Goal: Transaction & Acquisition: Purchase product/service

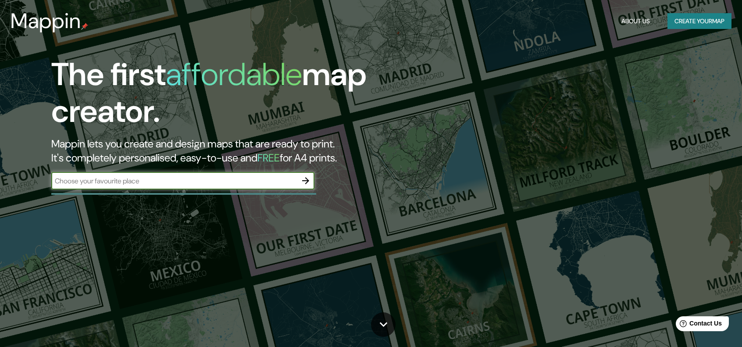
click at [251, 183] on input "text" at bounding box center [174, 181] width 246 height 10
drag, startPoint x: 294, startPoint y: 183, endPoint x: 403, endPoint y: 230, distance: 118.4
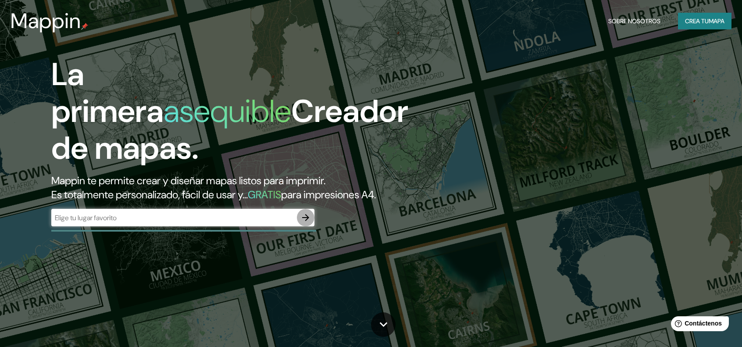
click at [308, 215] on icon "button" at bounding box center [305, 217] width 11 height 11
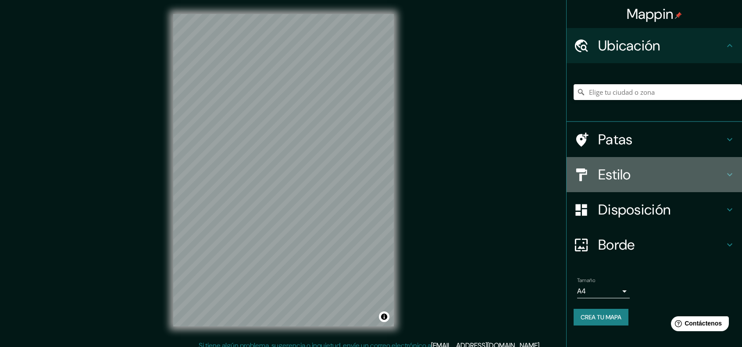
click at [617, 169] on font "Estilo" at bounding box center [614, 174] width 33 height 18
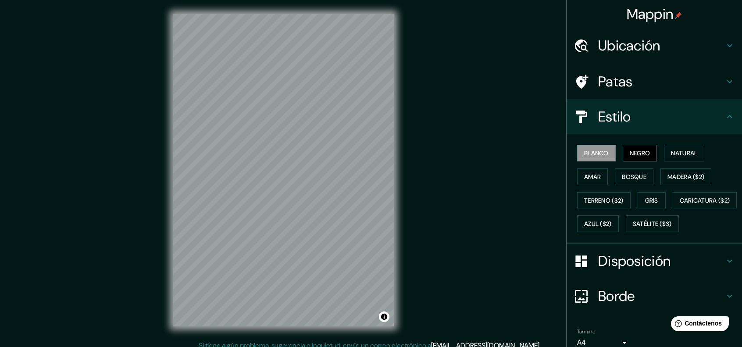
click at [649, 154] on button "Negro" at bounding box center [640, 153] width 35 height 17
click at [665, 150] on button "Natural" at bounding box center [684, 153] width 40 height 17
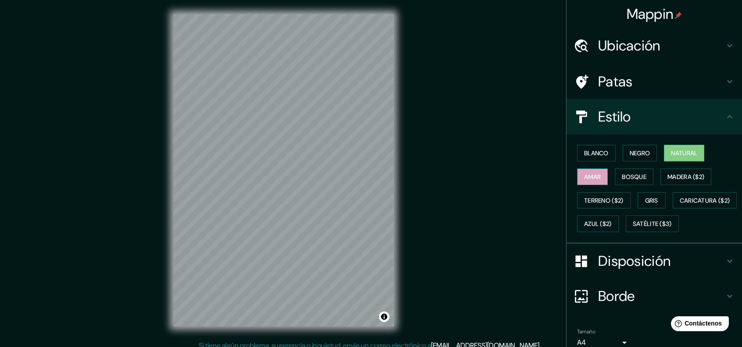
click at [584, 178] on font "Amar" at bounding box center [592, 177] width 17 height 8
click at [635, 173] on font "Bosque" at bounding box center [634, 177] width 25 height 8
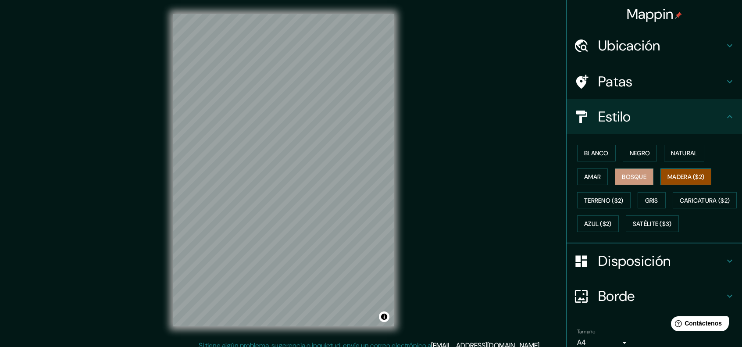
click at [692, 174] on font "Madera ($2)" at bounding box center [685, 177] width 37 height 8
click at [594, 197] on font "Terreno ($2)" at bounding box center [603, 200] width 39 height 8
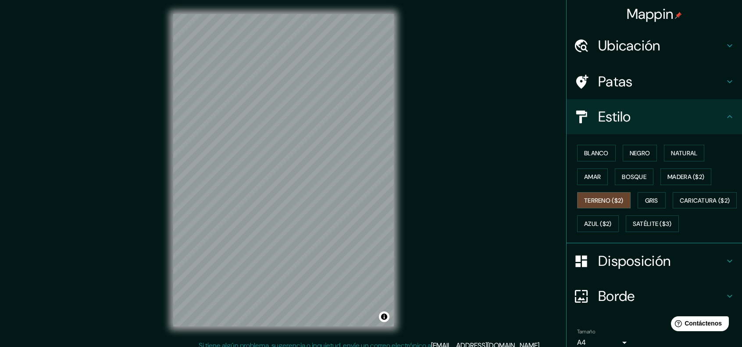
click at [592, 185] on div "Blanco Negro Natural Amar Bosque Madera ($2) Terreno ($2) Gris Caricatura ($2) …" at bounding box center [658, 188] width 168 height 94
click at [590, 175] on font "Amar" at bounding box center [592, 177] width 17 height 8
click at [614, 192] on button "Terreno ($2)" at bounding box center [604, 200] width 54 height 17
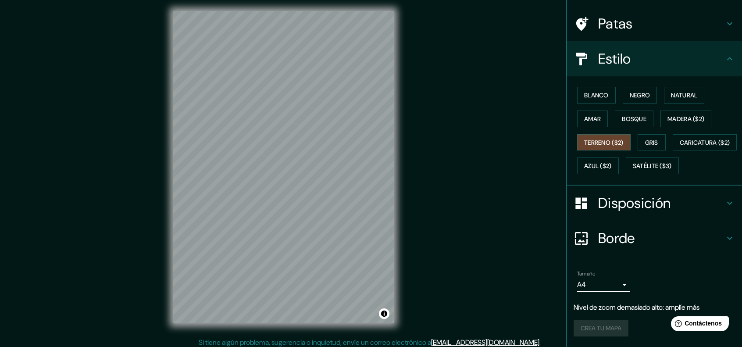
scroll to position [7, 0]
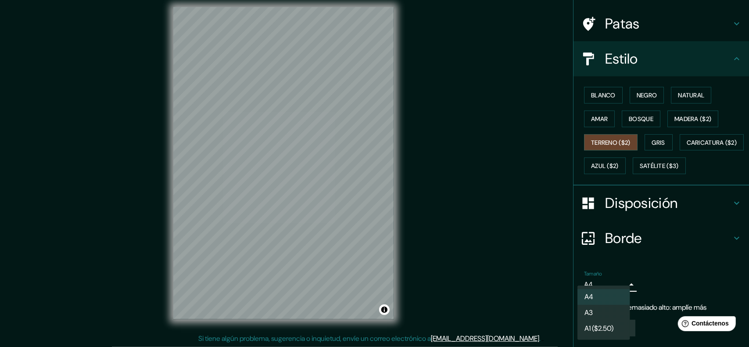
click at [610, 286] on body "Mappin Ubicación Patas Estilo Blanco Negro Natural Amar Bosque Madera ($2) Terr…" at bounding box center [374, 166] width 749 height 347
click at [616, 278] on div at bounding box center [374, 173] width 749 height 347
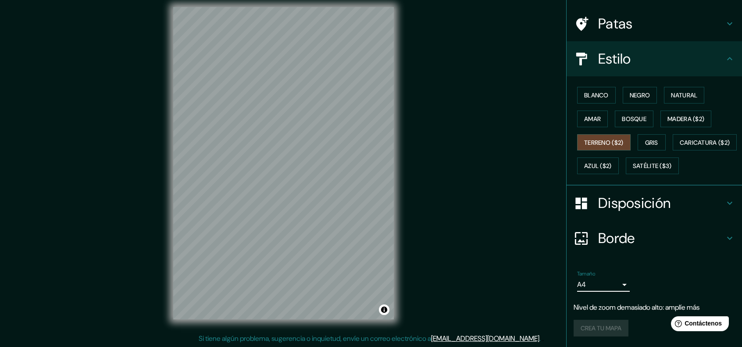
click at [607, 285] on body "Mappin Ubicación Patas Estilo Blanco Negro Natural Amar Bosque Madera ($2) Terr…" at bounding box center [371, 166] width 742 height 347
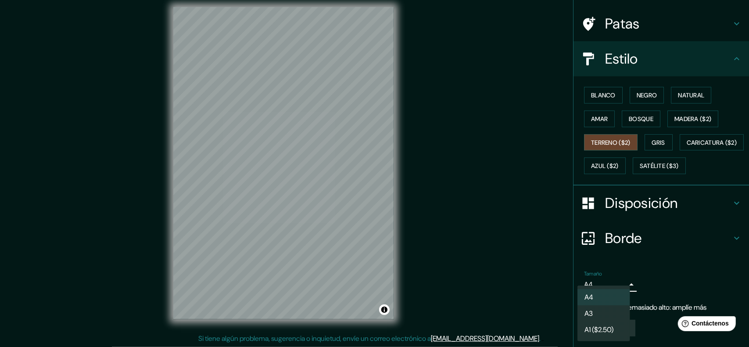
click at [415, 226] on div at bounding box center [374, 173] width 749 height 347
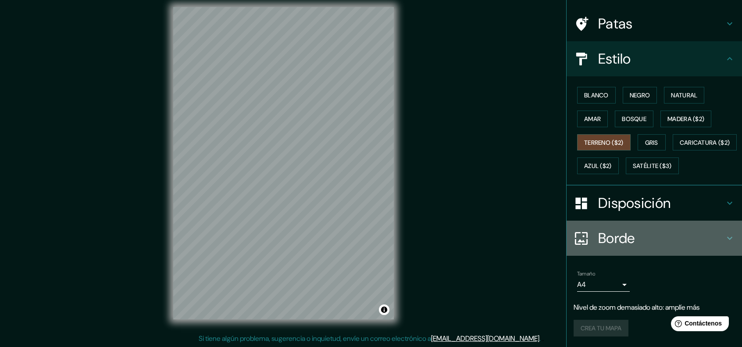
click at [582, 238] on div at bounding box center [586, 238] width 25 height 15
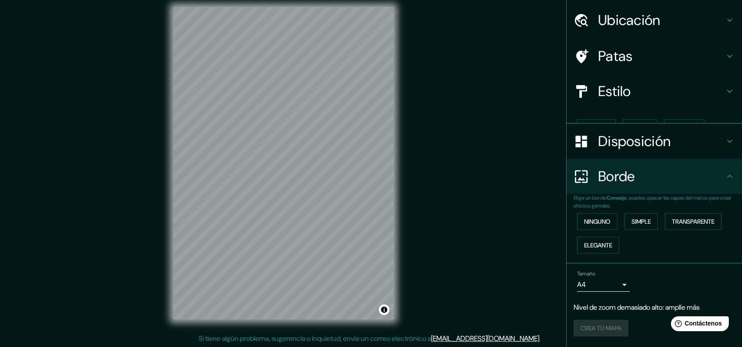
scroll to position [10, 0]
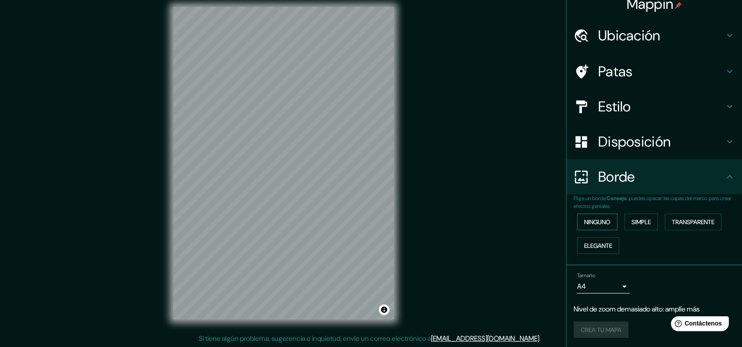
click at [603, 223] on font "Ninguno" at bounding box center [597, 222] width 26 height 8
drag, startPoint x: 595, startPoint y: 334, endPoint x: 602, endPoint y: 320, distance: 15.7
click at [599, 328] on div "Crea tu mapa" at bounding box center [654, 329] width 161 height 17
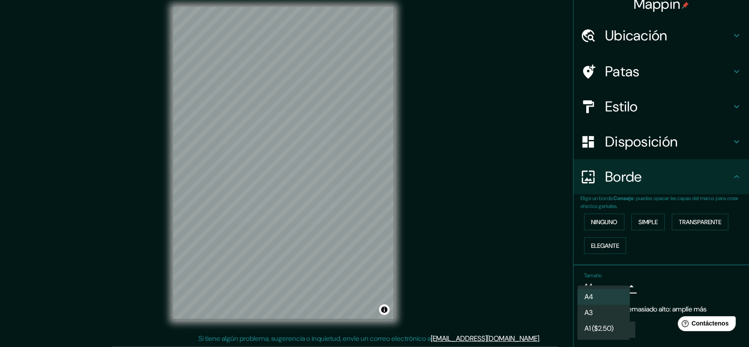
click at [606, 286] on body "Mappin Ubicación Patas Estilo Disposición Borde Elige un borde. Consejo : puede…" at bounding box center [374, 166] width 749 height 347
click at [661, 319] on div at bounding box center [374, 173] width 749 height 347
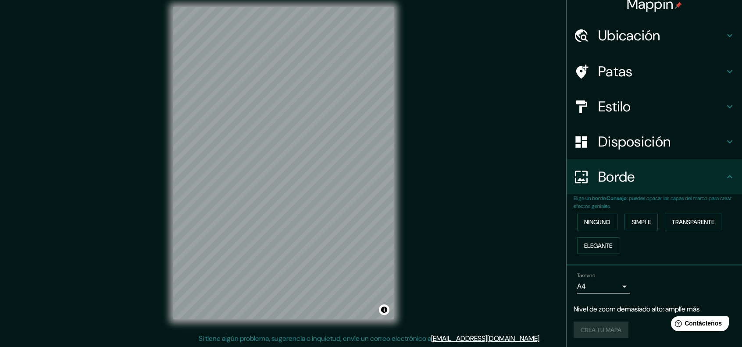
click at [662, 143] on font "Disposición" at bounding box center [634, 141] width 72 height 18
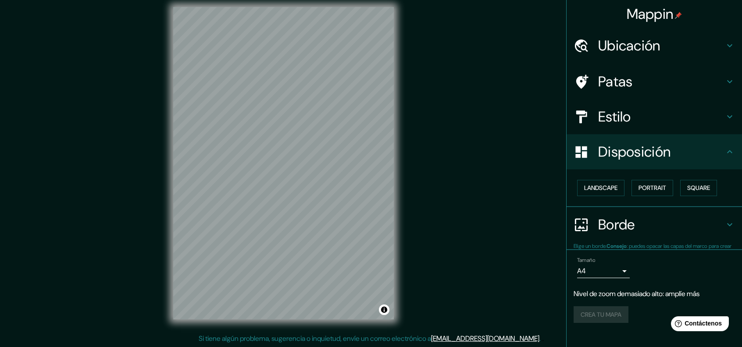
scroll to position [0, 0]
click at [633, 70] on div "Patas" at bounding box center [654, 81] width 175 height 35
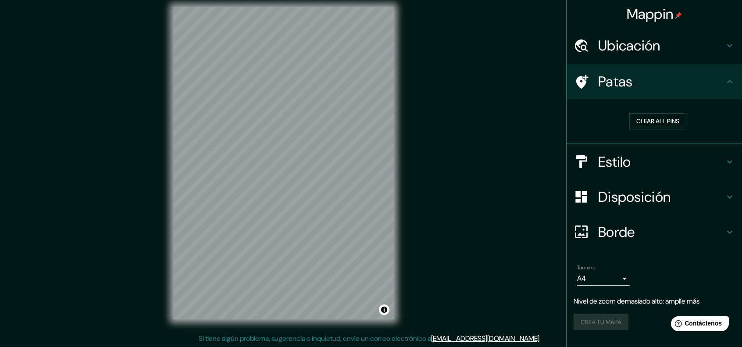
click at [644, 51] on font "Ubicación" at bounding box center [629, 45] width 62 height 18
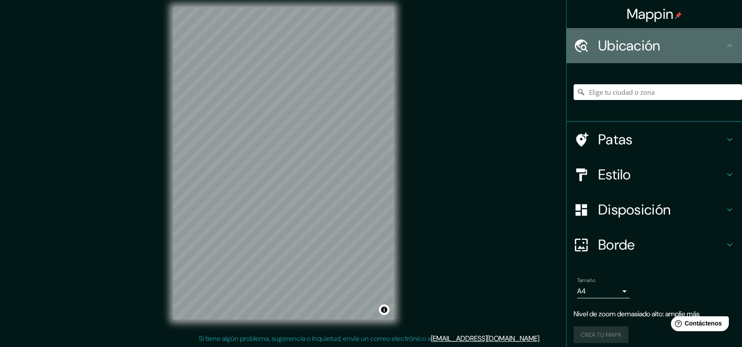
click at [644, 51] on font "Ubicación" at bounding box center [629, 45] width 62 height 18
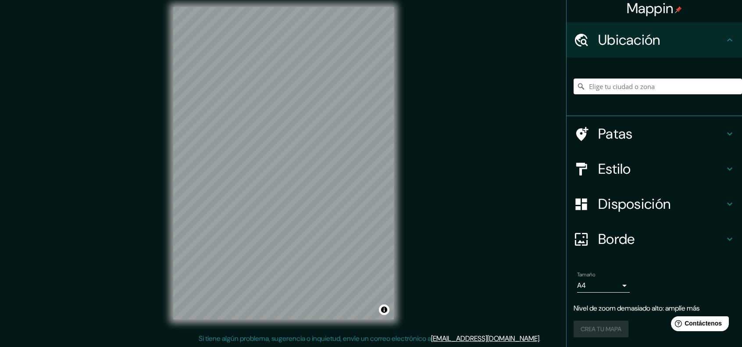
scroll to position [6, 0]
click at [654, 81] on input "Elige tu ciudad o zona" at bounding box center [658, 86] width 168 height 16
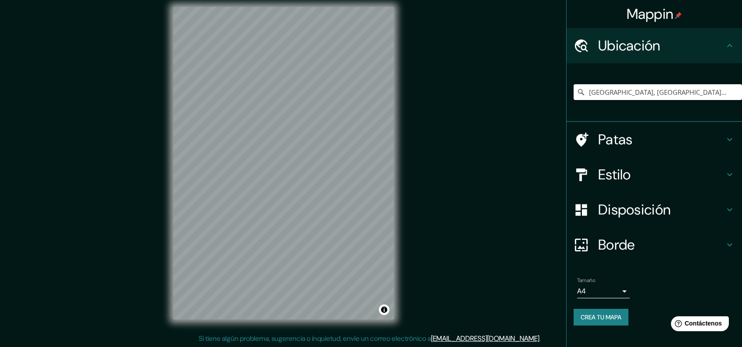
scroll to position [0, 0]
type input "[GEOGRAPHIC_DATA], [GEOGRAPHIC_DATA], [GEOGRAPHIC_DATA]"
click at [606, 172] on font "Estilo" at bounding box center [614, 174] width 33 height 18
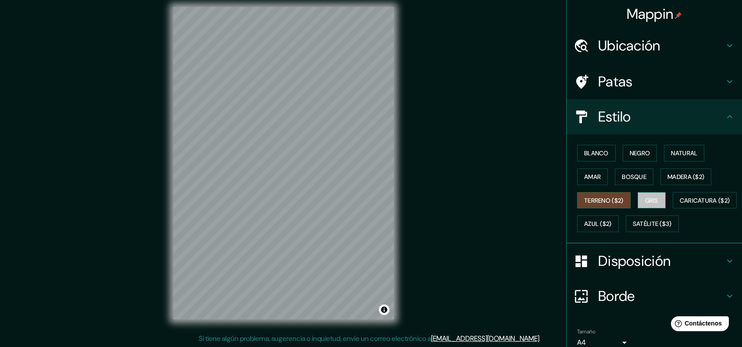
click at [649, 202] on font "Gris" at bounding box center [651, 200] width 13 height 8
click at [633, 170] on button "Bosque" at bounding box center [634, 176] width 39 height 17
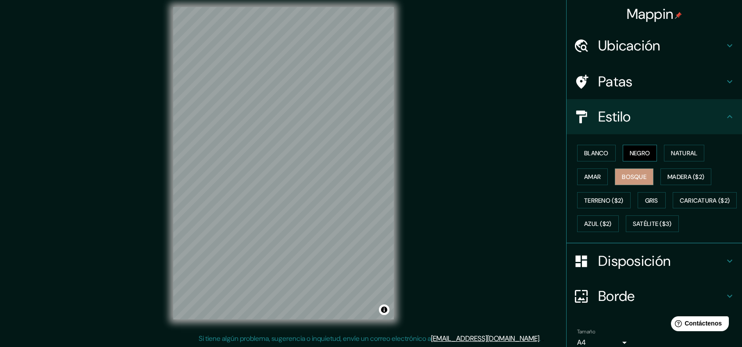
click at [634, 153] on font "Negro" at bounding box center [640, 153] width 21 height 8
click at [600, 166] on div "Blanco Negro Natural Amar Bosque Madera ($2) Terreno ($2) Gris Caricatura ($2) …" at bounding box center [658, 188] width 168 height 94
click at [599, 171] on button "Amar" at bounding box center [592, 176] width 31 height 17
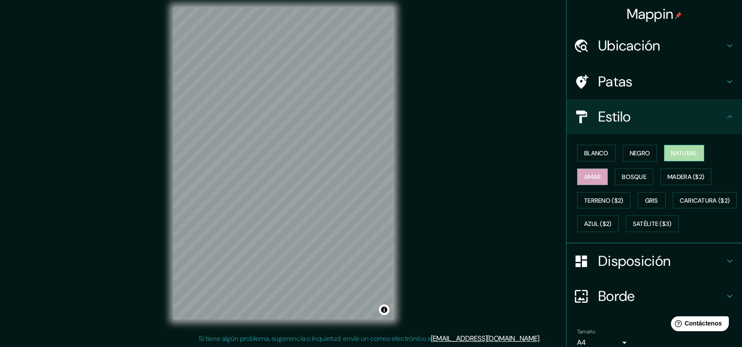
click at [681, 147] on font "Natural" at bounding box center [684, 152] width 26 height 11
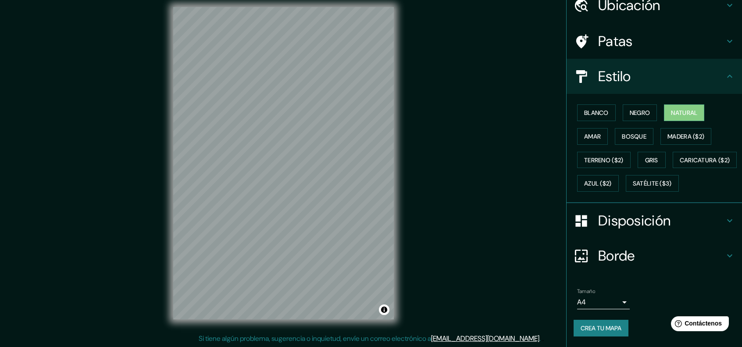
scroll to position [61, 0]
click at [603, 331] on font "Crea tu mapa" at bounding box center [601, 328] width 41 height 8
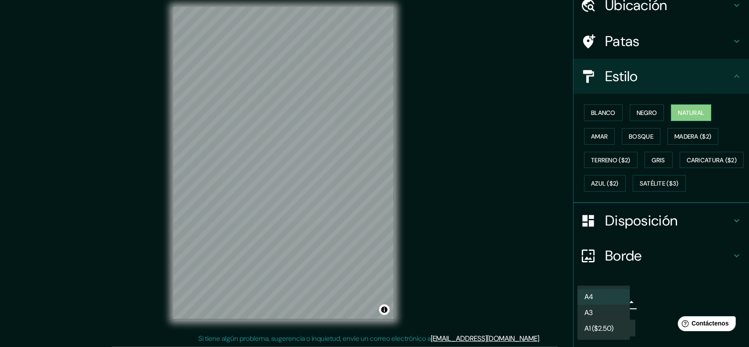
click at [605, 307] on body "Mappin Ubicación Trujillo, Departamento de La Libertad, Perú Trujillo Departame…" at bounding box center [374, 166] width 749 height 347
click at [607, 296] on li "A4" at bounding box center [603, 297] width 53 height 16
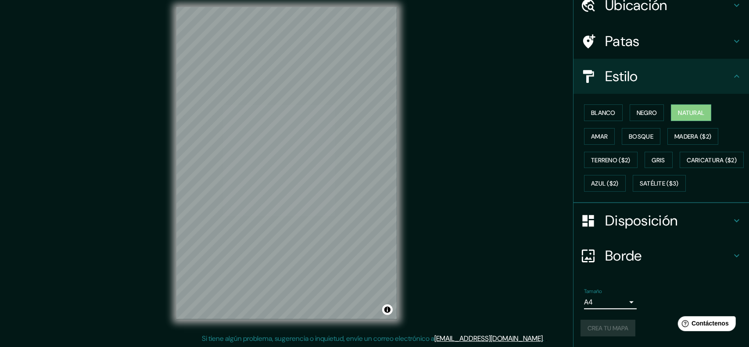
click at [615, 301] on body "Mappin Ubicación Trujillo, Departamento de La Libertad, Perú Trujillo Departame…" at bounding box center [374, 166] width 749 height 347
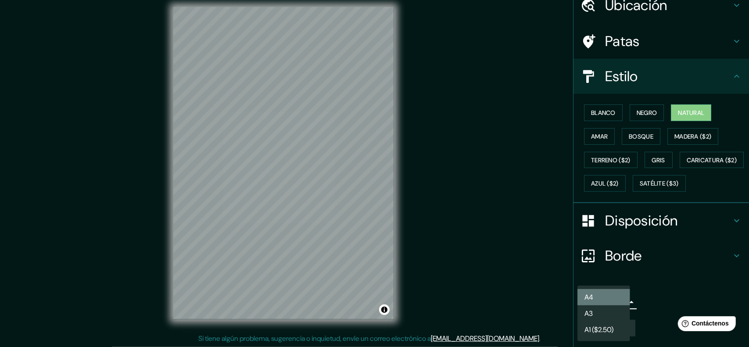
click at [615, 301] on li "A4" at bounding box center [603, 297] width 53 height 16
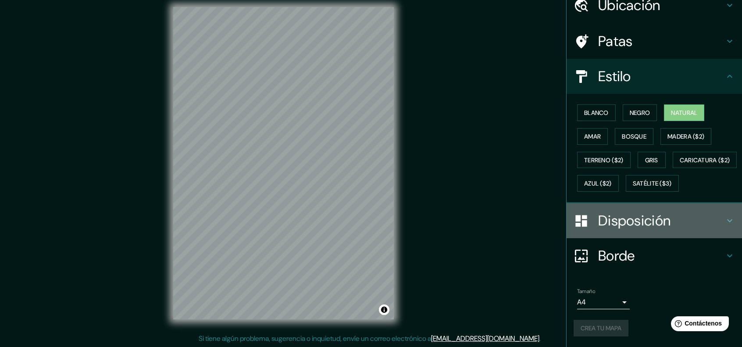
click at [724, 221] on icon at bounding box center [729, 220] width 11 height 11
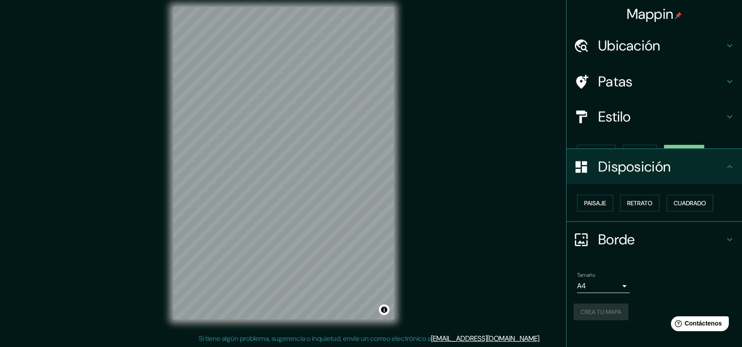
scroll to position [0, 0]
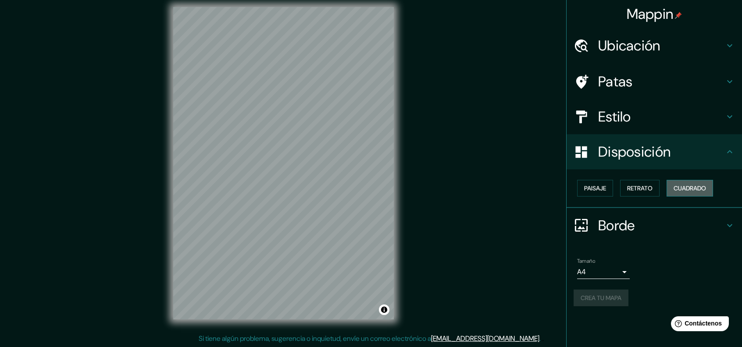
click at [688, 191] on font "Cuadrado" at bounding box center [690, 188] width 32 height 8
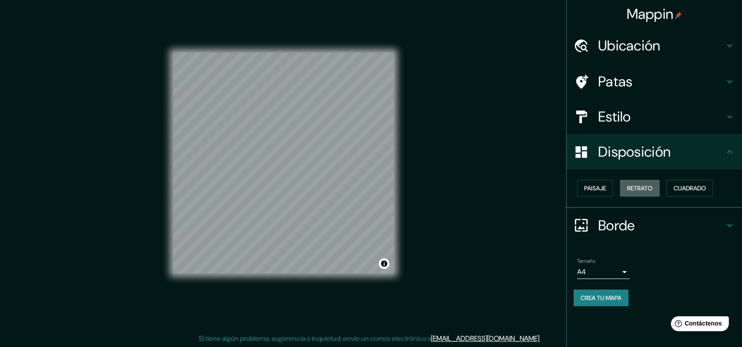
click at [639, 186] on font "Retrato" at bounding box center [639, 188] width 25 height 8
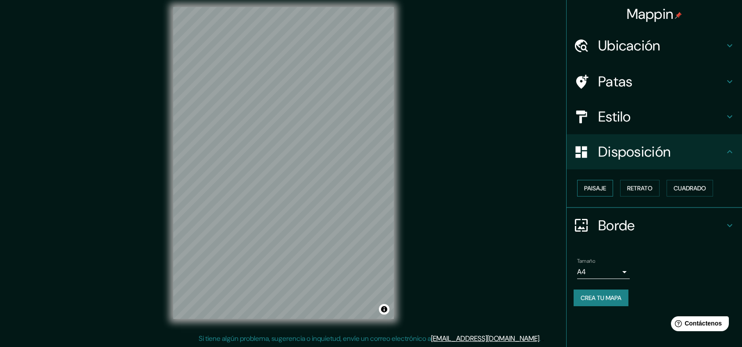
click at [599, 189] on font "Paisaje" at bounding box center [595, 188] width 22 height 8
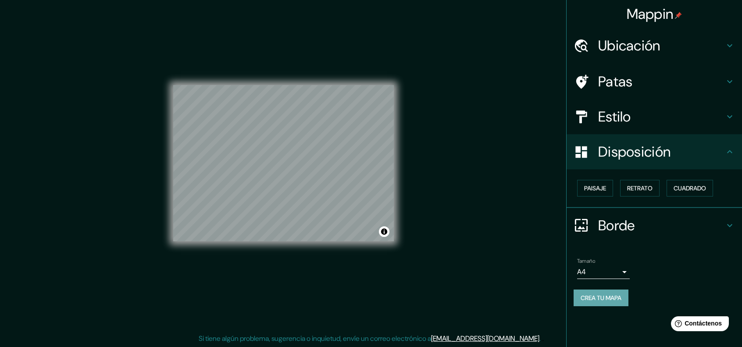
click at [604, 294] on font "Crea tu mapa" at bounding box center [601, 298] width 41 height 8
click at [387, 231] on button "Activar o desactivar atribución" at bounding box center [384, 231] width 11 height 11
click at [587, 303] on button "Crea tu mapa" at bounding box center [601, 297] width 55 height 17
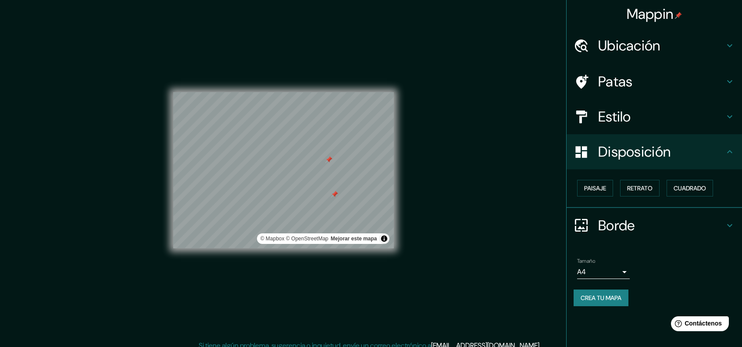
scroll to position [7, 0]
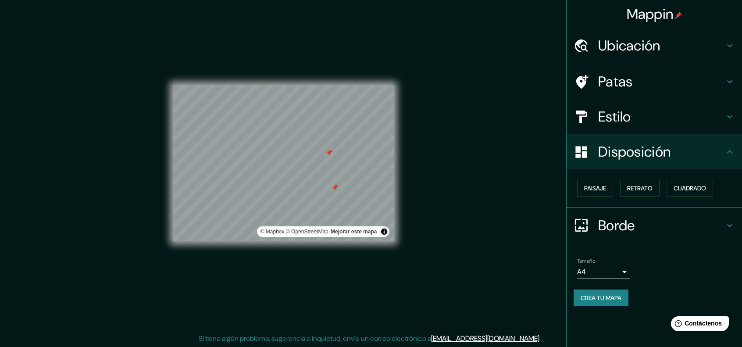
drag, startPoint x: 740, startPoint y: 123, endPoint x: 748, endPoint y: 158, distance: 36.4
click at [742, 158] on html "Mappin Ubicación Trujillo, Departamento de La Libertad, Perú Trujillo Departame…" at bounding box center [371, 166] width 742 height 347
click at [646, 86] on h4 "Patas" at bounding box center [661, 82] width 126 height 18
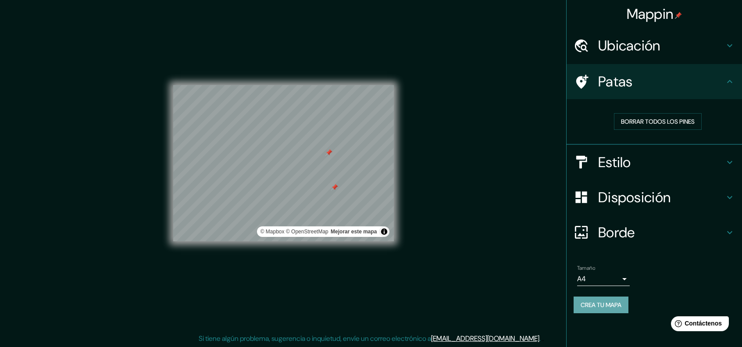
click at [605, 306] on font "Crea tu mapa" at bounding box center [601, 305] width 41 height 8
click at [605, 306] on div "Crea tu mapa" at bounding box center [654, 304] width 161 height 17
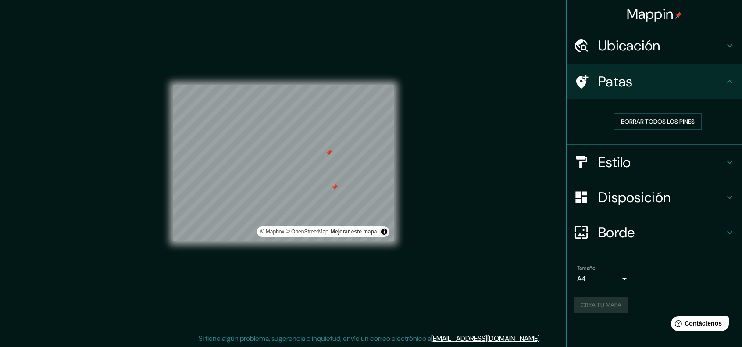
click at [605, 306] on div "Crea tu mapa" at bounding box center [654, 304] width 161 height 17
click at [382, 230] on button "Activar o desactivar atribución" at bounding box center [384, 231] width 11 height 11
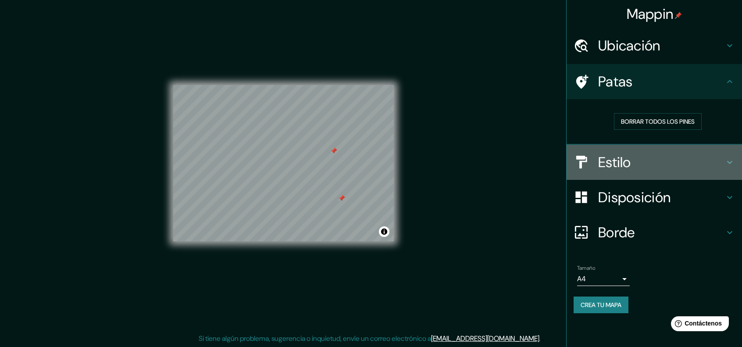
click at [628, 156] on font "Estilo" at bounding box center [614, 162] width 33 height 18
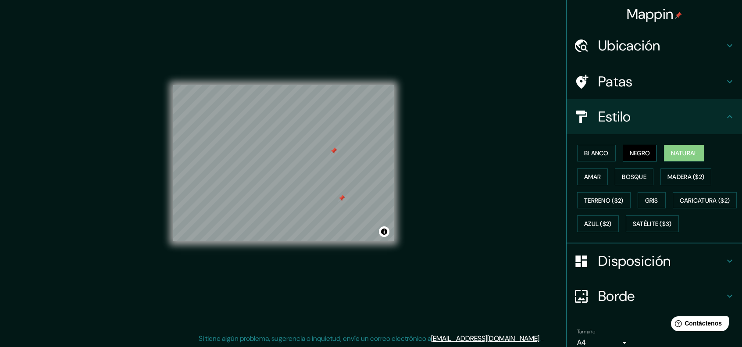
click at [630, 151] on font "Negro" at bounding box center [640, 153] width 21 height 8
click at [584, 153] on font "Blanco" at bounding box center [596, 153] width 25 height 8
click at [579, 186] on div "Blanco Negro Natural Amar Bosque Madera ($2) Terreno ($2) Gris Caricatura ($2) …" at bounding box center [658, 188] width 168 height 94
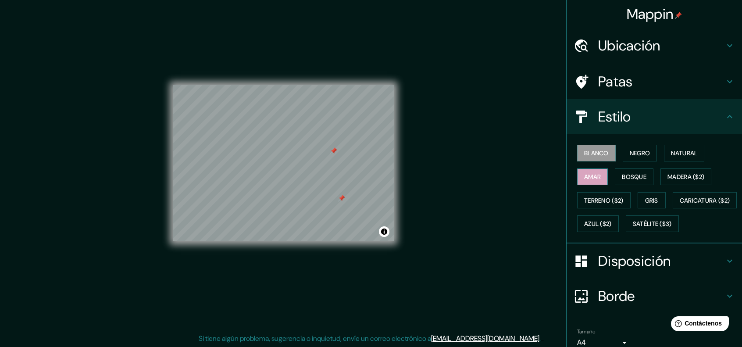
click at [589, 178] on font "Amar" at bounding box center [592, 177] width 17 height 8
click at [603, 171] on div "Blanco Negro Natural Amar Bosque Madera ($2) Terreno ($2) Gris Caricatura ($2) …" at bounding box center [658, 188] width 168 height 94
click at [615, 175] on button "Bosque" at bounding box center [634, 176] width 39 height 17
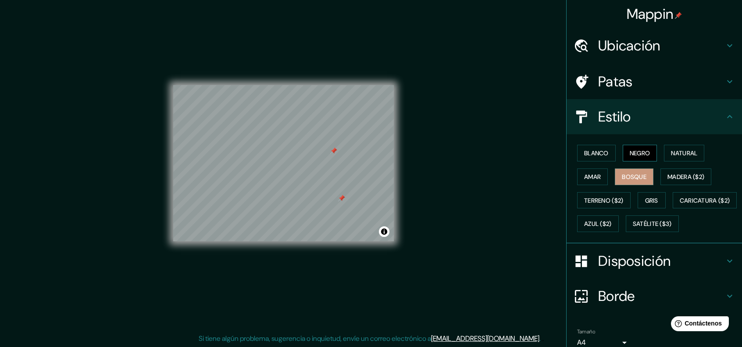
click at [652, 158] on button "Negro" at bounding box center [640, 153] width 35 height 17
click at [664, 153] on button "Natural" at bounding box center [684, 153] width 40 height 17
click at [643, 270] on font "Disposición" at bounding box center [634, 261] width 72 height 18
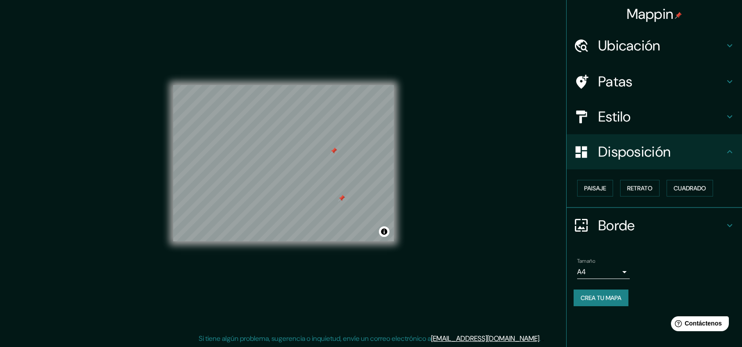
click at [659, 278] on div "Tamaño A4 single" at bounding box center [654, 268] width 161 height 28
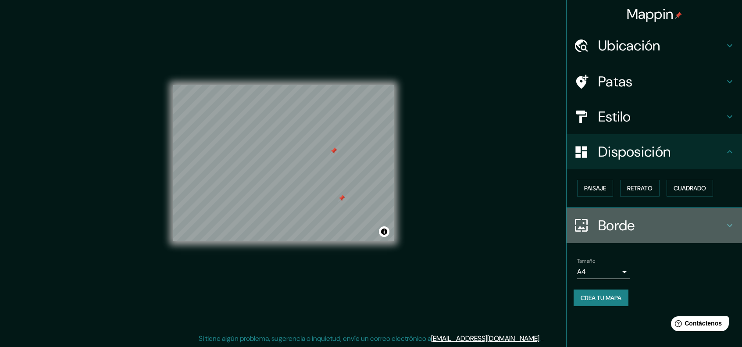
click at [733, 222] on icon at bounding box center [729, 225] width 11 height 11
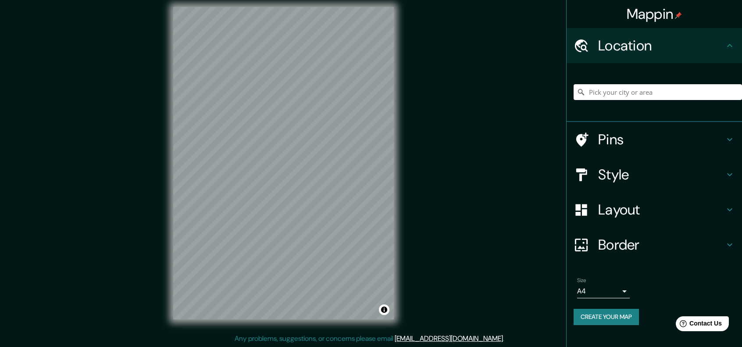
click at [607, 210] on h4 "Layout" at bounding box center [661, 210] width 126 height 18
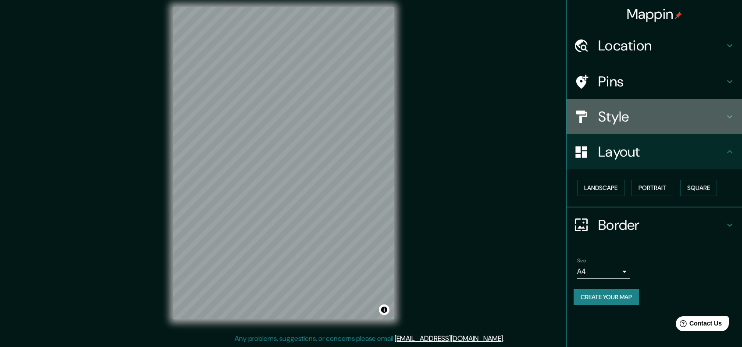
click at [586, 110] on icon at bounding box center [581, 116] width 15 height 15
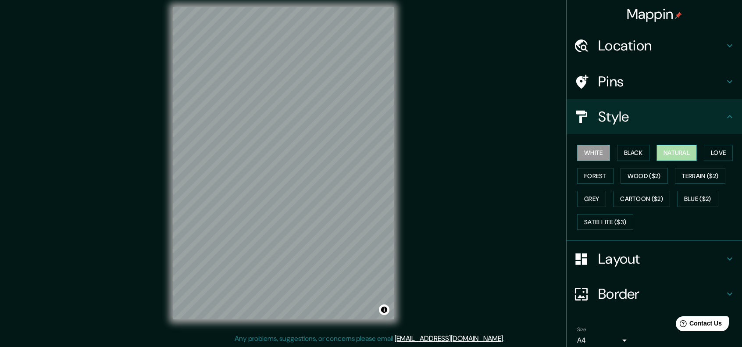
click at [677, 153] on button "Natural" at bounding box center [676, 153] width 40 height 16
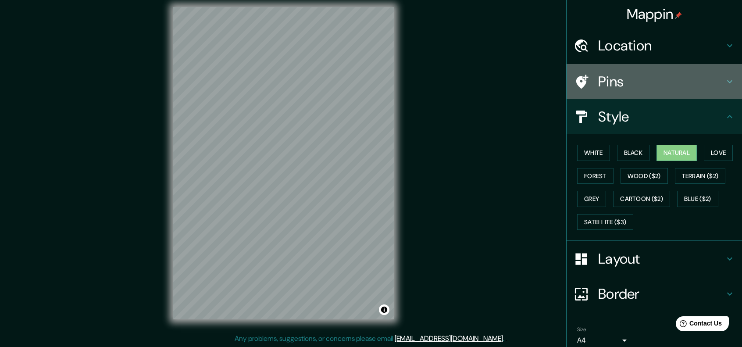
click at [625, 84] on h4 "Pins" at bounding box center [661, 82] width 126 height 18
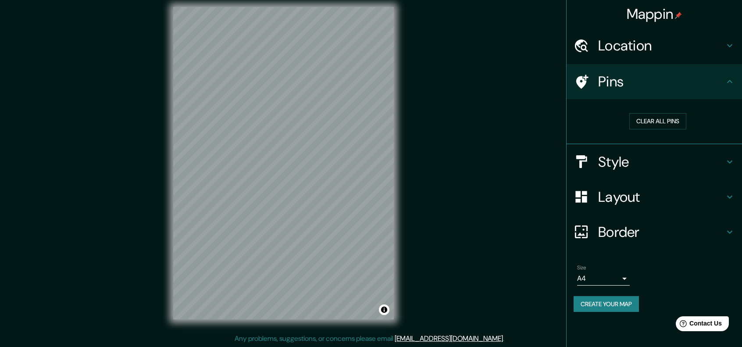
click at [610, 293] on div "Size A4 single Create your map" at bounding box center [654, 290] width 161 height 58
click at [611, 301] on button "Create your map" at bounding box center [606, 304] width 65 height 16
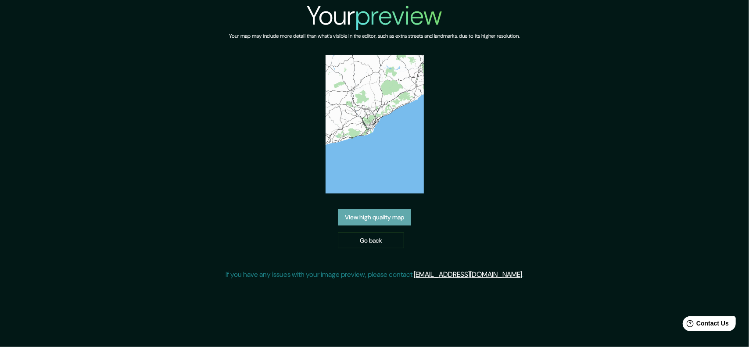
click at [387, 209] on link "View high quality map" at bounding box center [374, 217] width 73 height 16
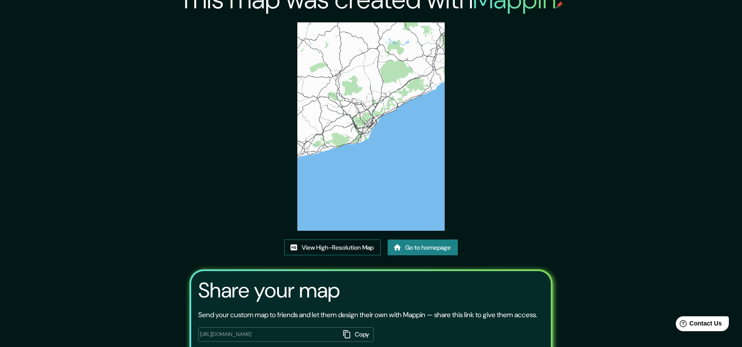
scroll to position [80, 0]
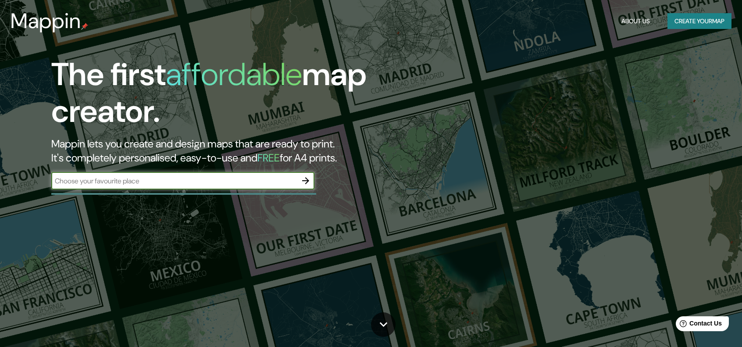
click at [311, 178] on button "button" at bounding box center [306, 181] width 18 height 18
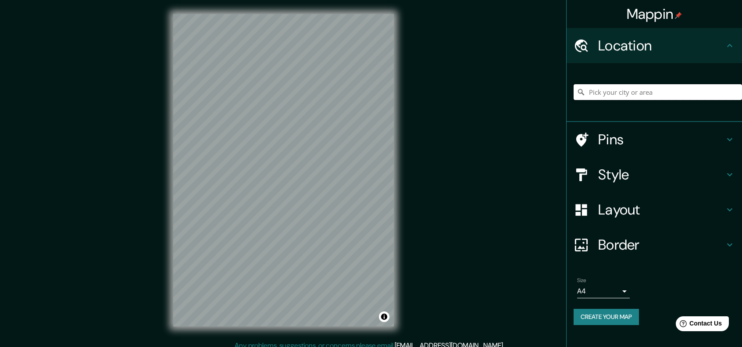
click at [636, 94] on input "Pick your city or area" at bounding box center [658, 92] width 168 height 16
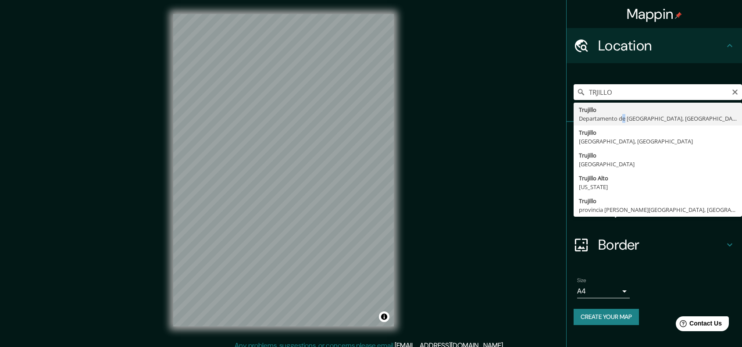
type input "[GEOGRAPHIC_DATA], [GEOGRAPHIC_DATA], [GEOGRAPHIC_DATA]"
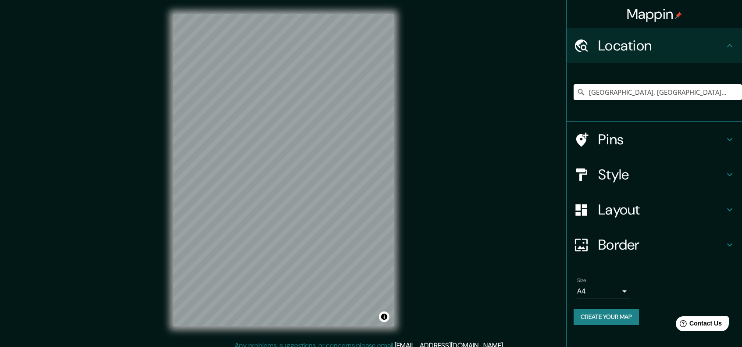
click at [633, 172] on h4 "Style" at bounding box center [661, 175] width 126 height 18
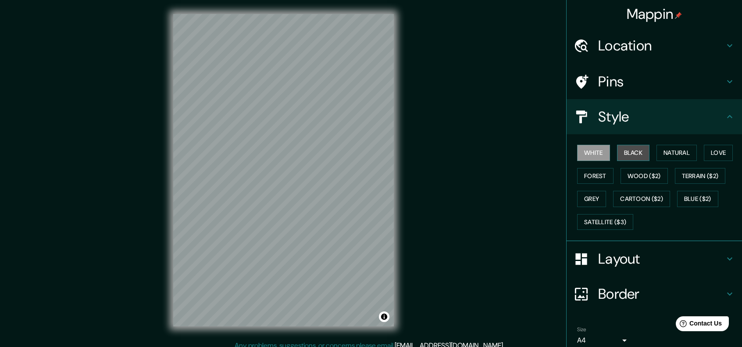
click at [636, 154] on button "Black" at bounding box center [633, 153] width 33 height 16
click at [680, 158] on button "Natural" at bounding box center [676, 153] width 40 height 16
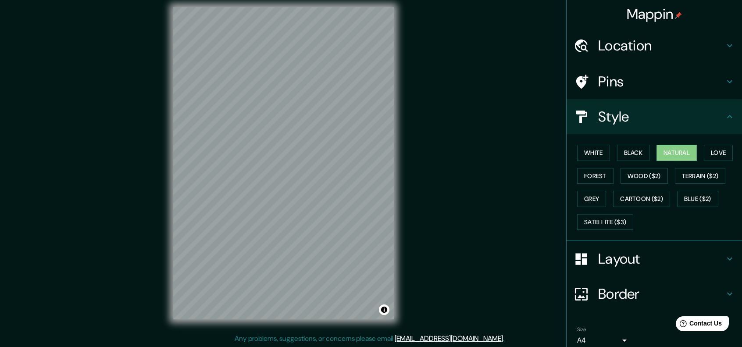
scroll to position [7, 0]
click at [639, 250] on h4 "Layout" at bounding box center [661, 259] width 126 height 18
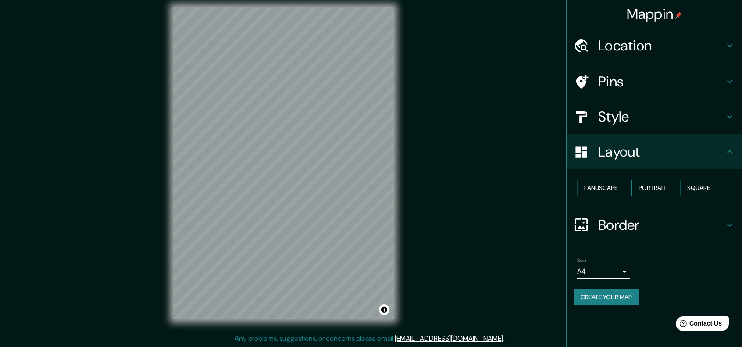
click at [659, 191] on button "Portrait" at bounding box center [653, 188] width 42 height 16
click at [616, 190] on button "Landscape" at bounding box center [600, 188] width 47 height 16
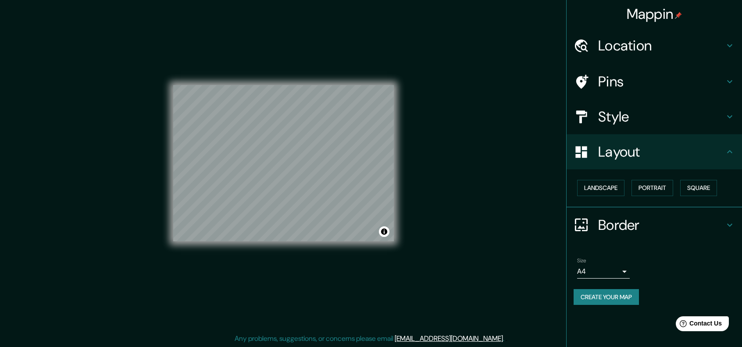
click at [610, 298] on button "Create your map" at bounding box center [606, 297] width 65 height 16
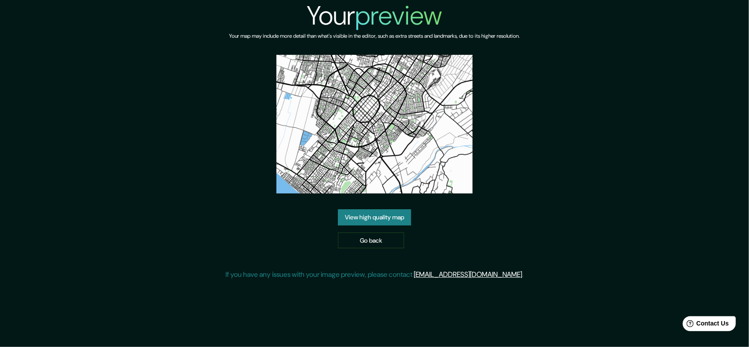
click at [378, 220] on link "View high quality map" at bounding box center [374, 217] width 73 height 16
